Goal: Task Accomplishment & Management: Complete application form

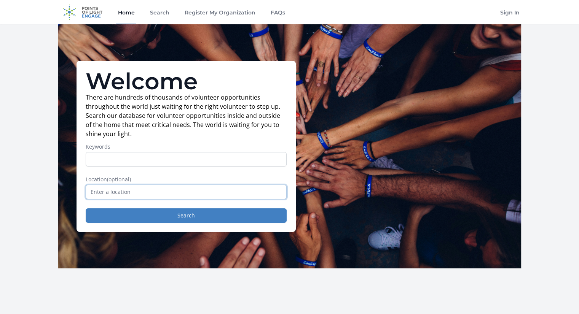
click at [119, 198] on input "text" at bounding box center [186, 192] width 201 height 14
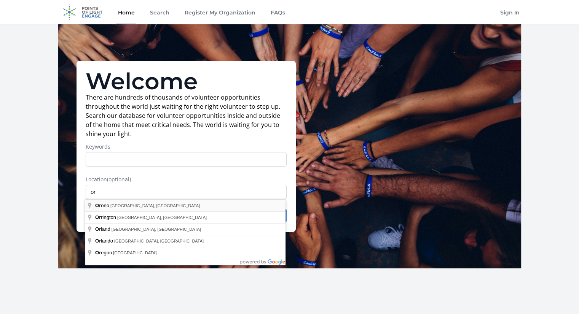
type input "Orono, [GEOGRAPHIC_DATA], [GEOGRAPHIC_DATA]"
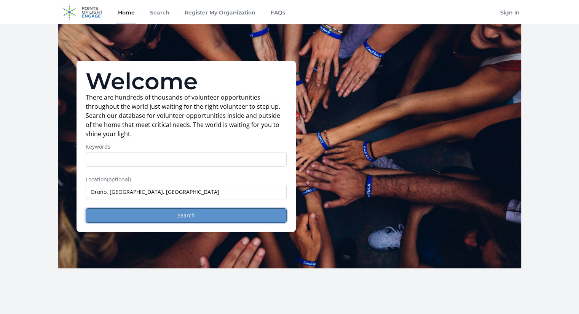
click at [148, 219] on button "Search" at bounding box center [186, 216] width 201 height 14
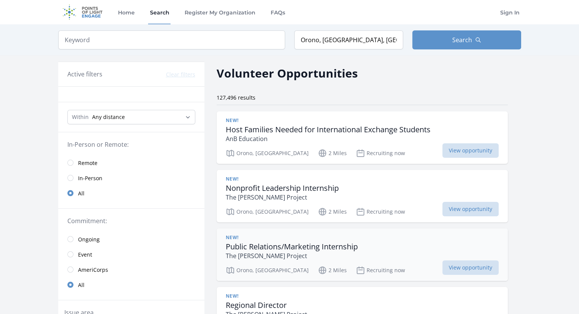
click at [237, 229] on div "New! Public Relations/Marketing Internship The Borgen Project Orono, ME 2 Miles…" at bounding box center [362, 255] width 291 height 53
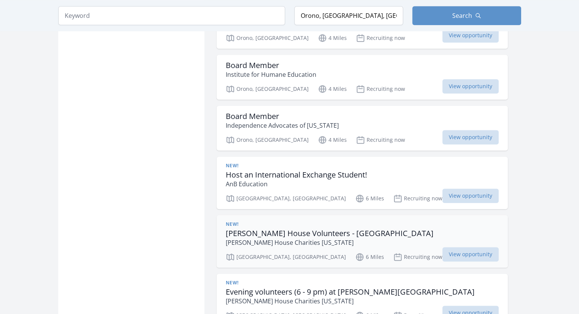
scroll to position [730, 0]
click at [305, 233] on h3 "Ronald McDonald House Volunteers - Bangor" at bounding box center [330, 233] width 208 height 9
